Goal: Task Accomplishment & Management: Use online tool/utility

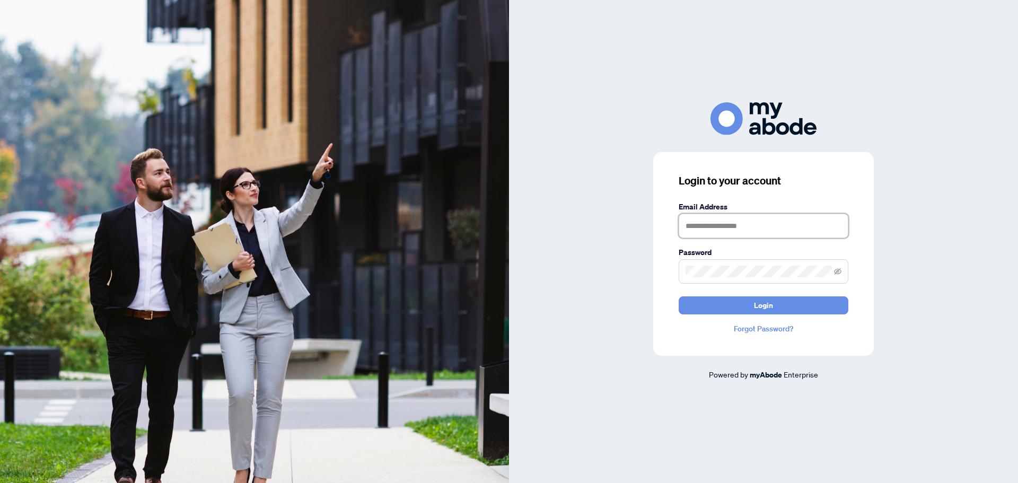
click at [711, 232] on input "text" at bounding box center [764, 226] width 170 height 24
type input "**********"
click at [840, 268] on icon "eye-invisible" at bounding box center [837, 271] width 7 height 7
click at [799, 305] on button "Login" at bounding box center [764, 305] width 170 height 18
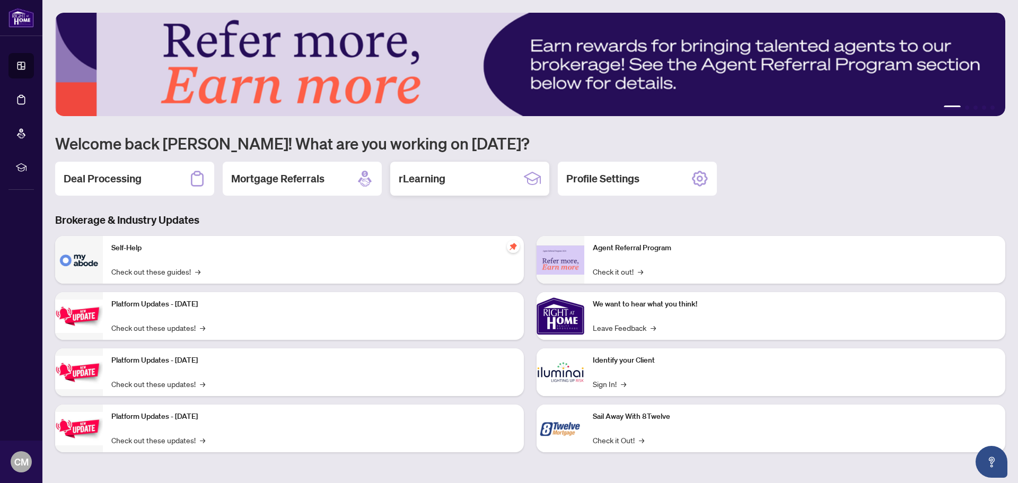
click at [427, 182] on h2 "rLearning" at bounding box center [422, 178] width 47 height 15
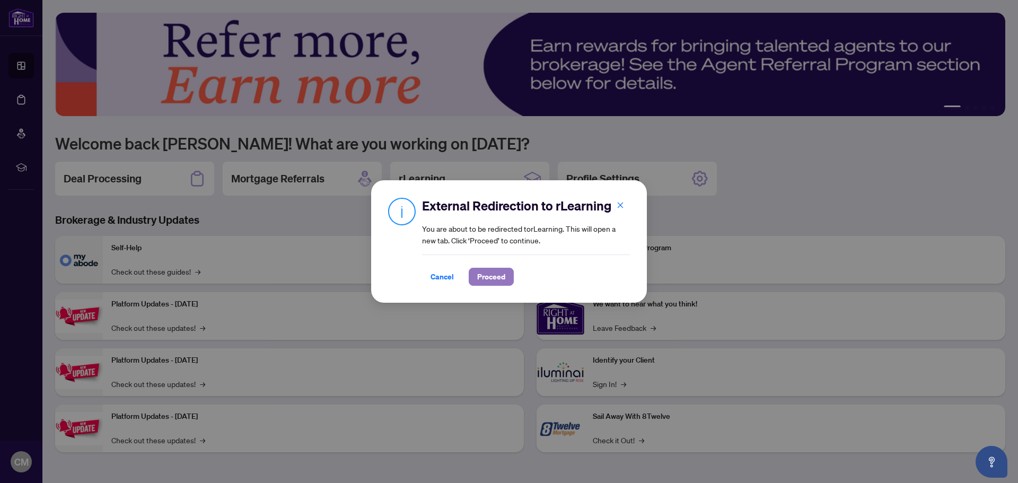
click at [495, 277] on span "Proceed" at bounding box center [491, 276] width 28 height 17
